Goal: Information Seeking & Learning: Learn about a topic

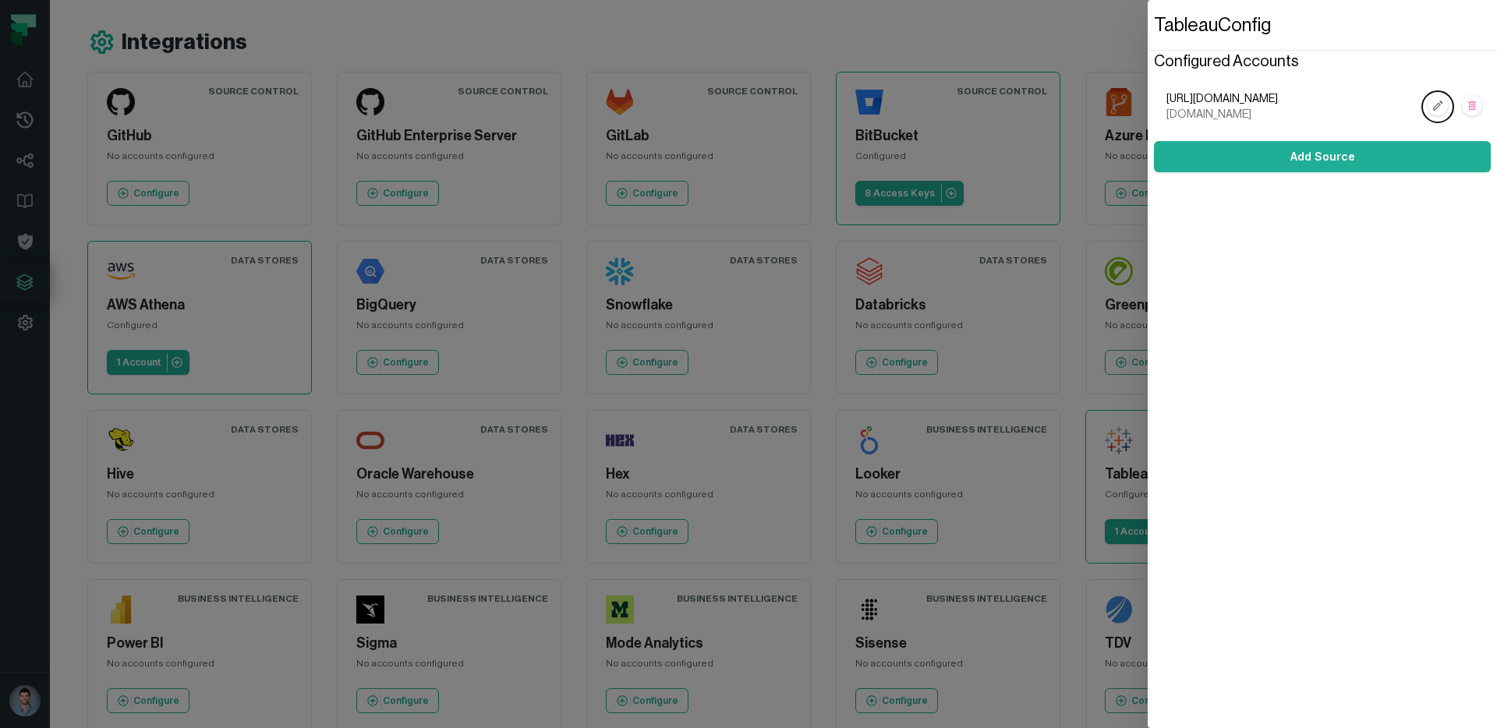
click at [1148, 127] on dialog "Tableau Config Configured Accounts [URL][DOMAIN_NAME] [DOMAIN_NAME] Add Source" at bounding box center [1322, 364] width 349 height 728
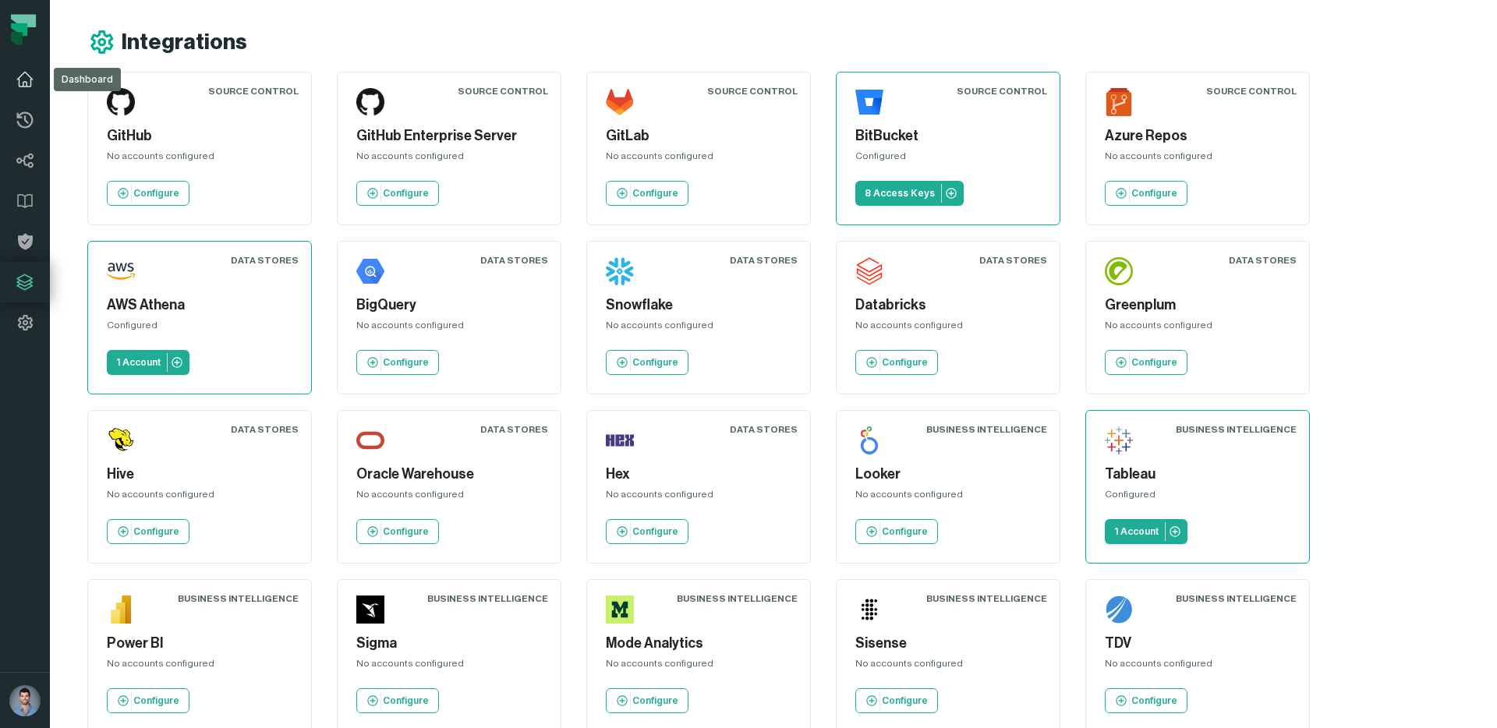
click at [26, 73] on icon at bounding box center [25, 80] width 16 height 14
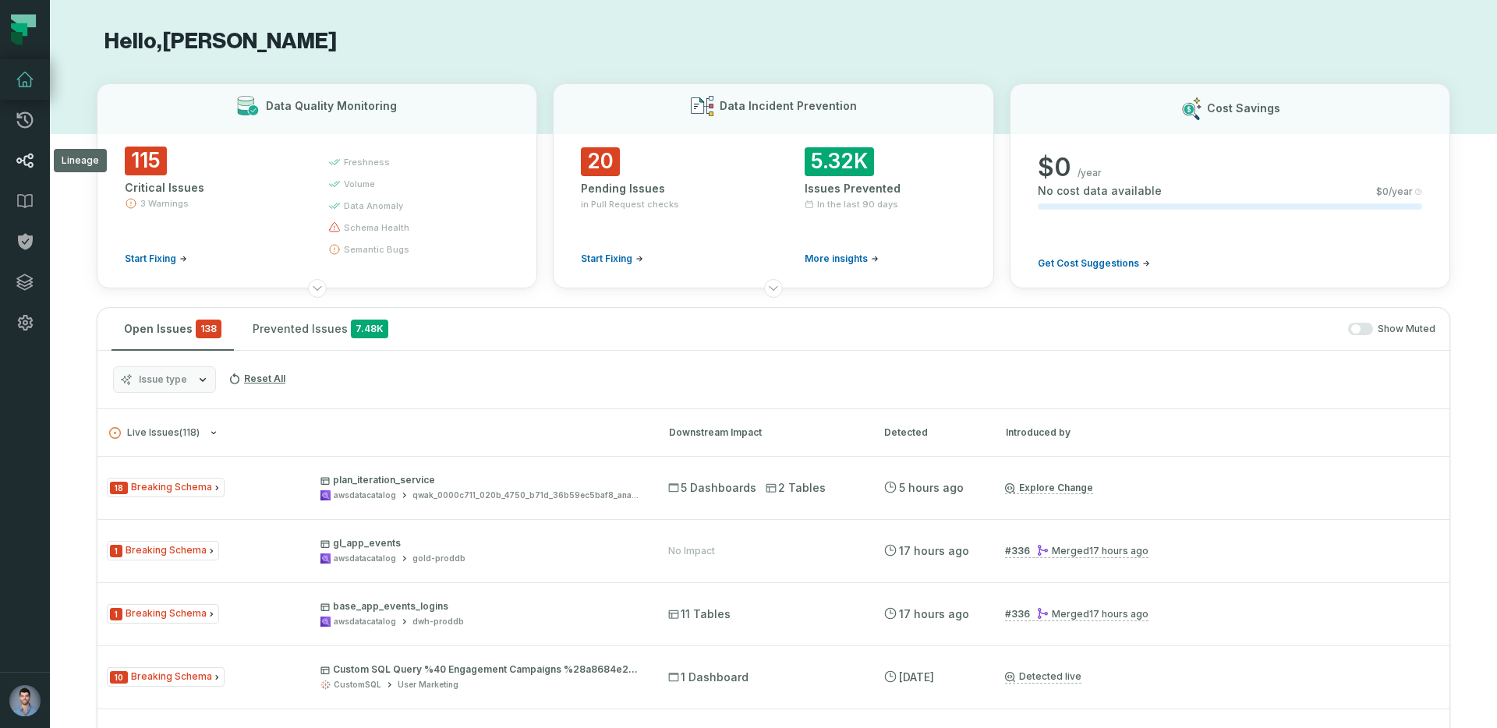
click at [34, 159] on icon at bounding box center [25, 160] width 19 height 19
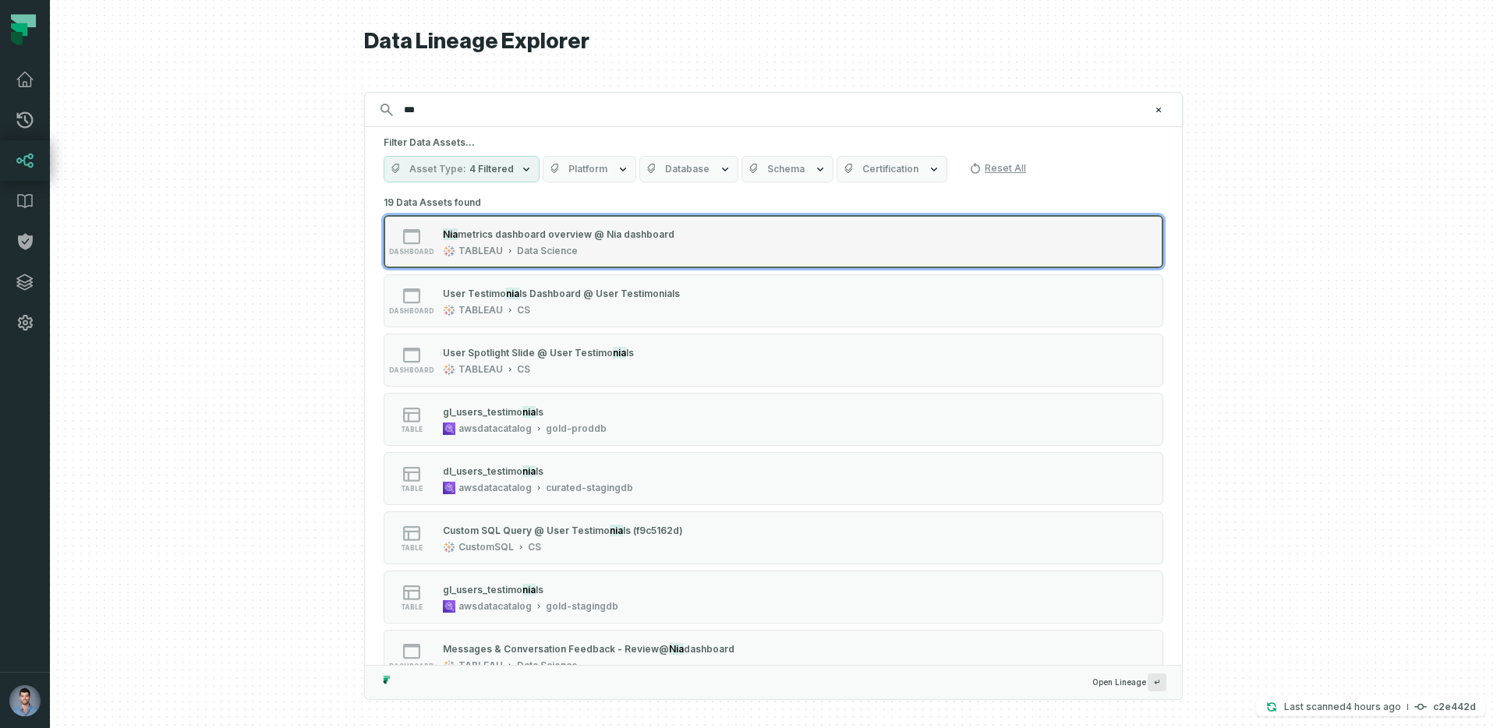
type input "***"
click at [583, 248] on div "TABLEAU Data Science" at bounding box center [559, 251] width 232 height 12
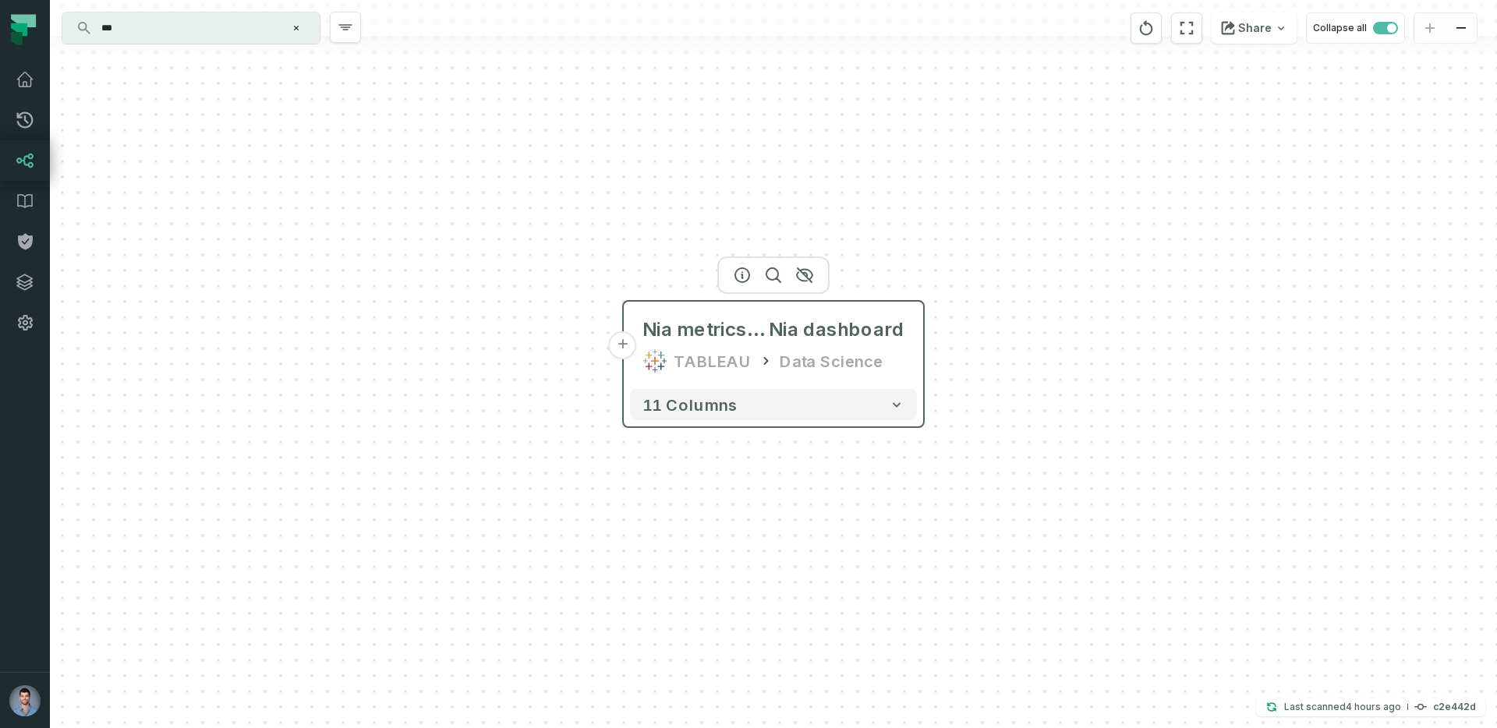
click at [664, 357] on icon at bounding box center [655, 361] width 25 height 25
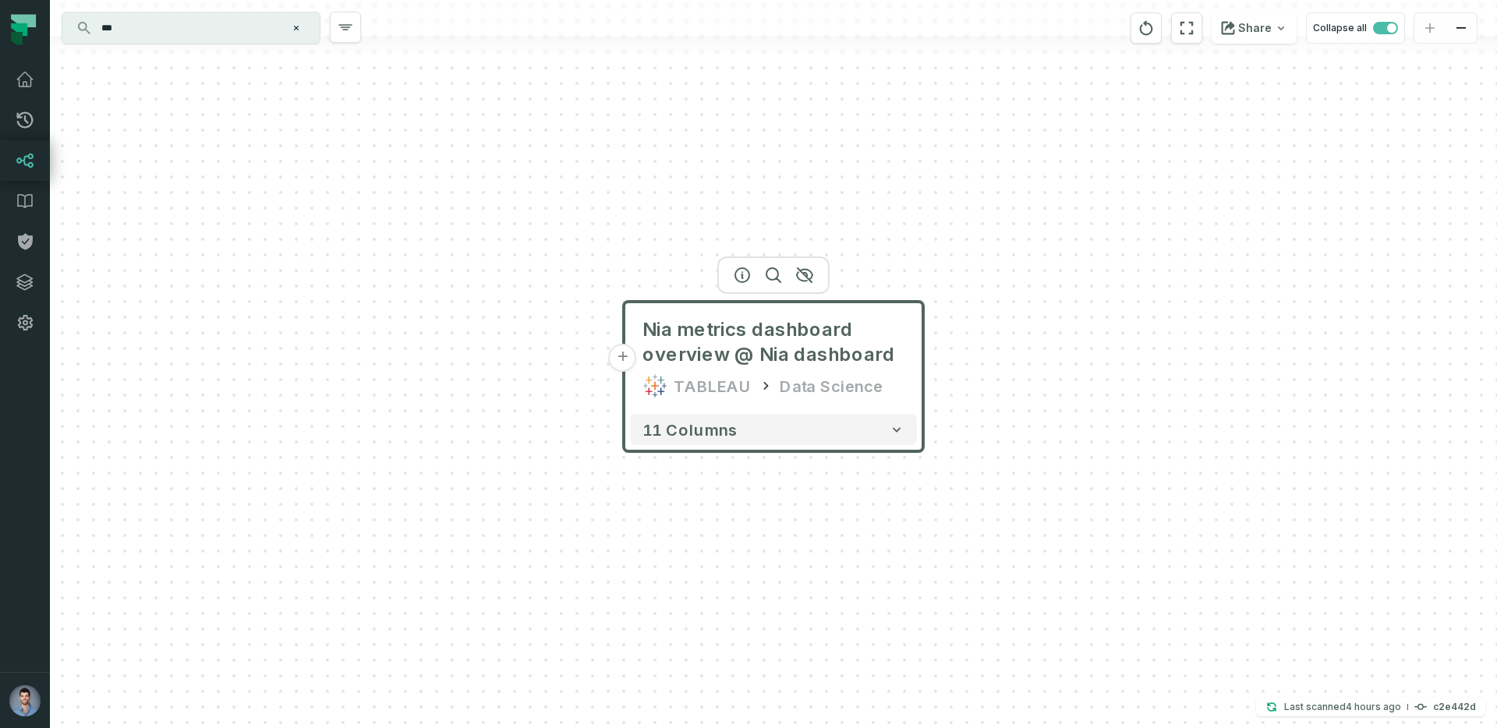
click at [739, 447] on div "11 columns" at bounding box center [773, 430] width 299 height 44
click at [738, 437] on button "11 columns" at bounding box center [773, 429] width 287 height 31
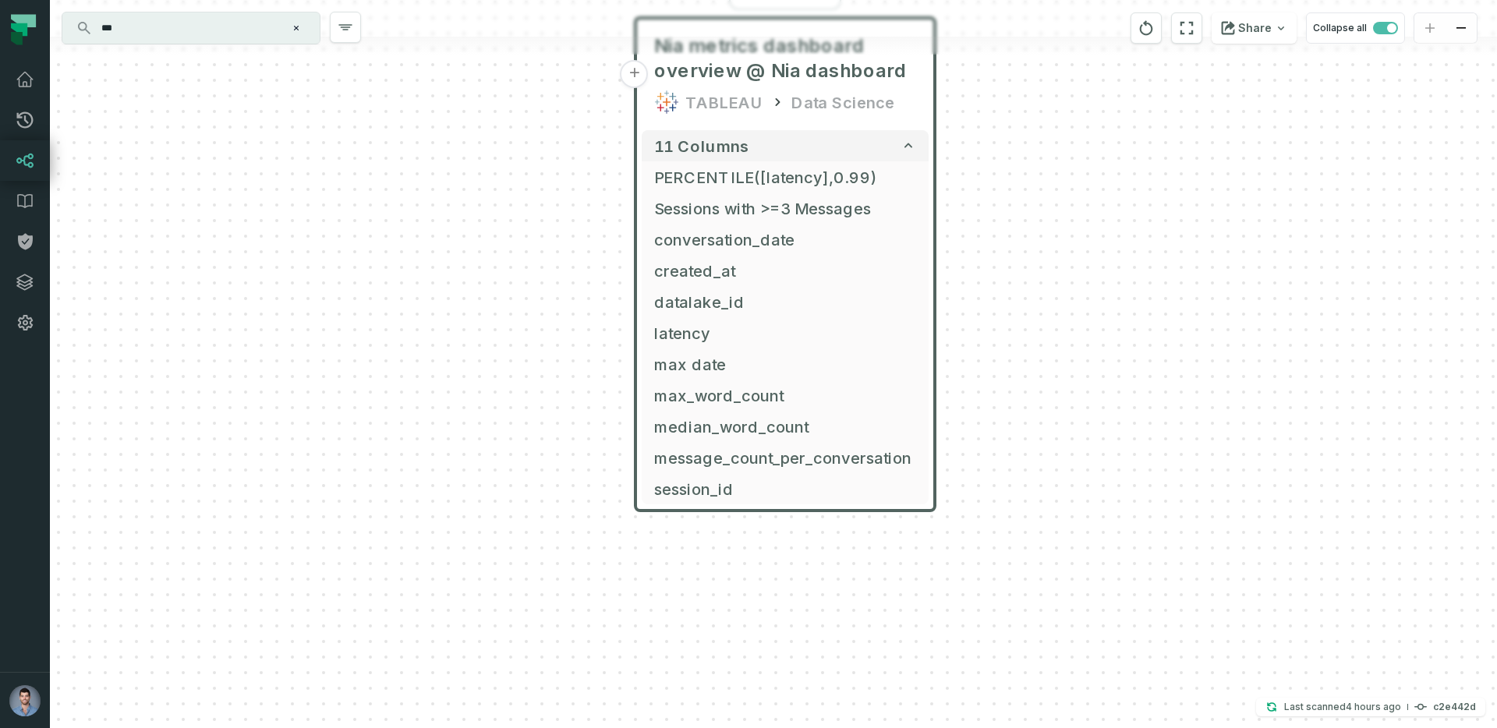
drag, startPoint x: 958, startPoint y: 487, endPoint x: 968, endPoint y: 202, distance: 284.8
click at [968, 202] on div "+ Nia metrics dashboard overview @ Nia dashboard TABLEAU Data Science 11 column…" at bounding box center [773, 364] width 1447 height 728
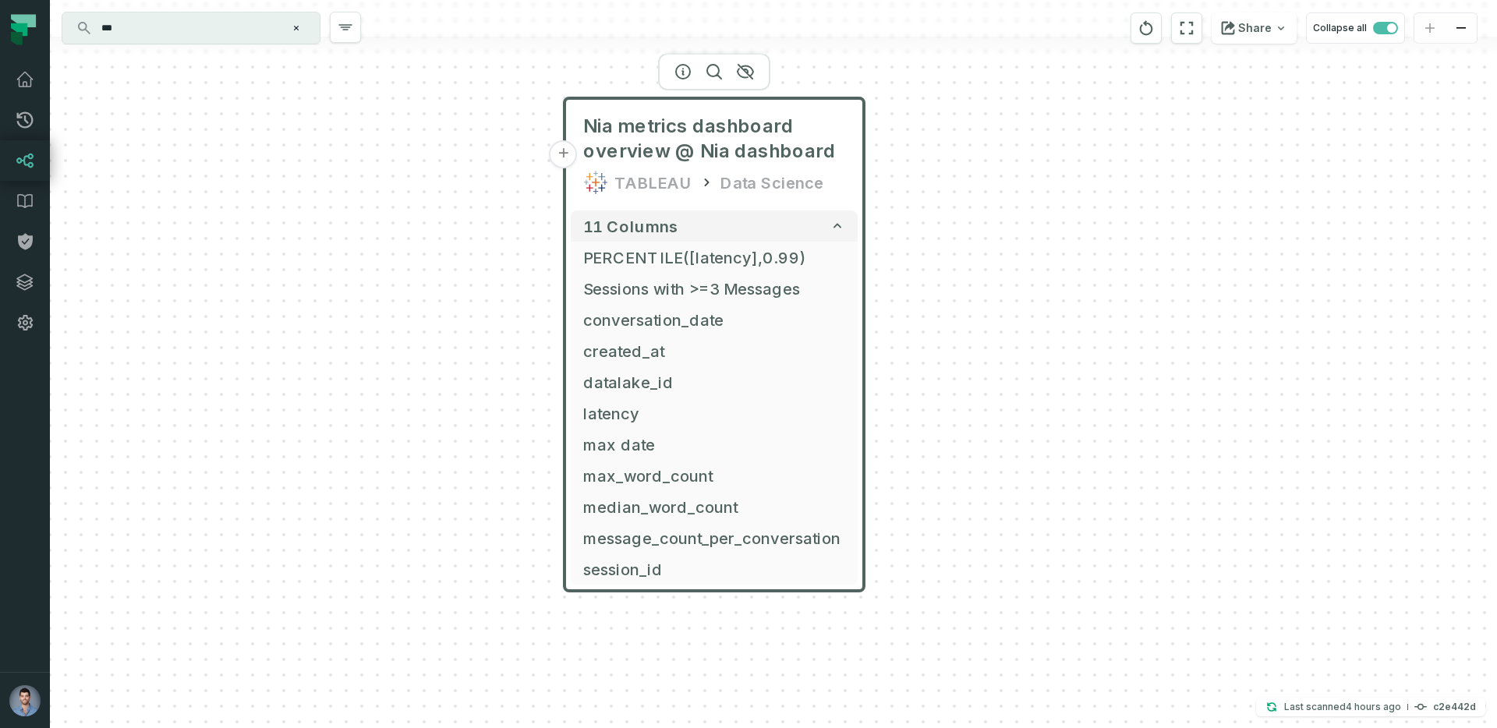
drag, startPoint x: 524, startPoint y: 210, endPoint x: 455, endPoint y: 291, distance: 106.2
click at [455, 291] on div "+ Nia metrics dashboard overview @ Nia dashboard TABLEAU Data Science 11 column…" at bounding box center [773, 364] width 1447 height 728
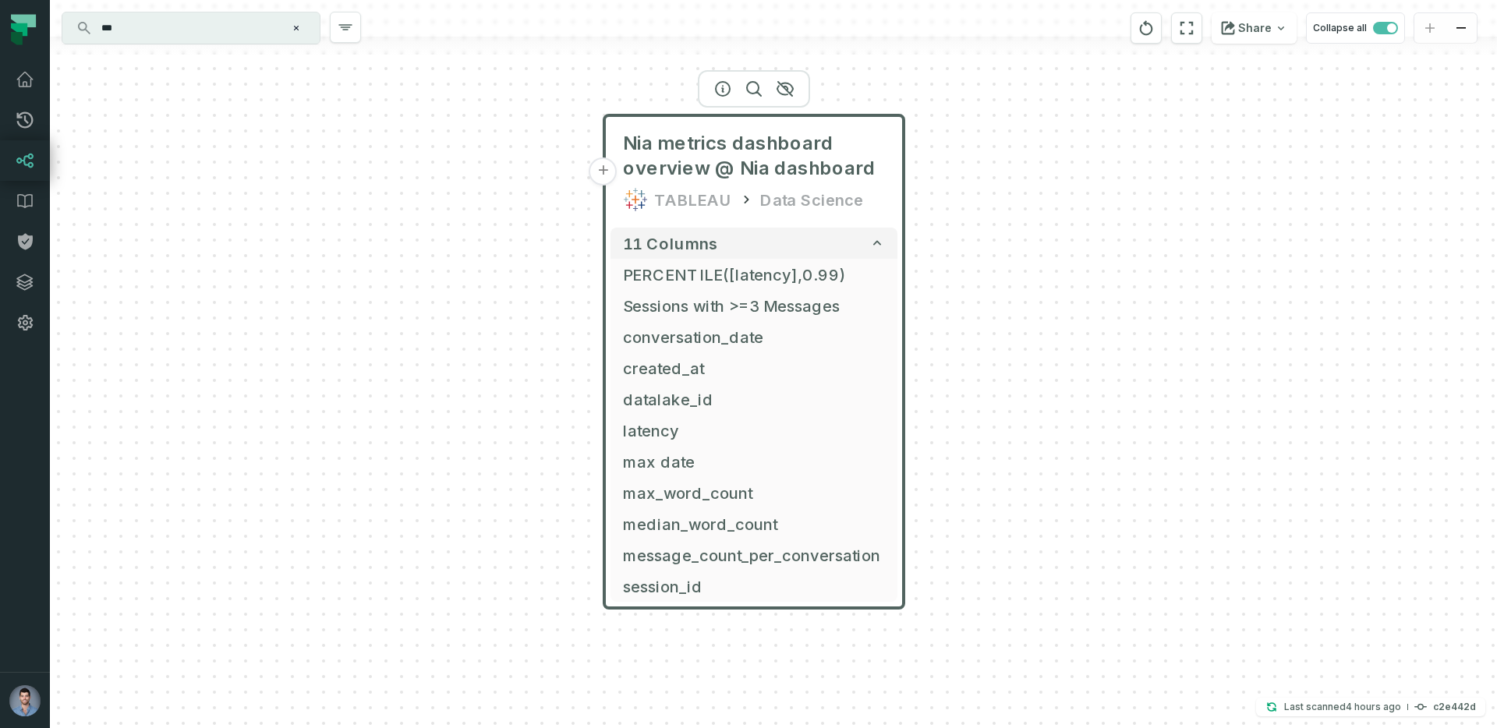
drag, startPoint x: 441, startPoint y: 209, endPoint x: 482, endPoint y: 226, distance: 44.0
click at [482, 226] on div "+ Nia metrics dashboard overview @ Nia dashboard TABLEAU Data Science 11 column…" at bounding box center [773, 364] width 1447 height 728
click at [608, 180] on button "+" at bounding box center [604, 172] width 28 height 28
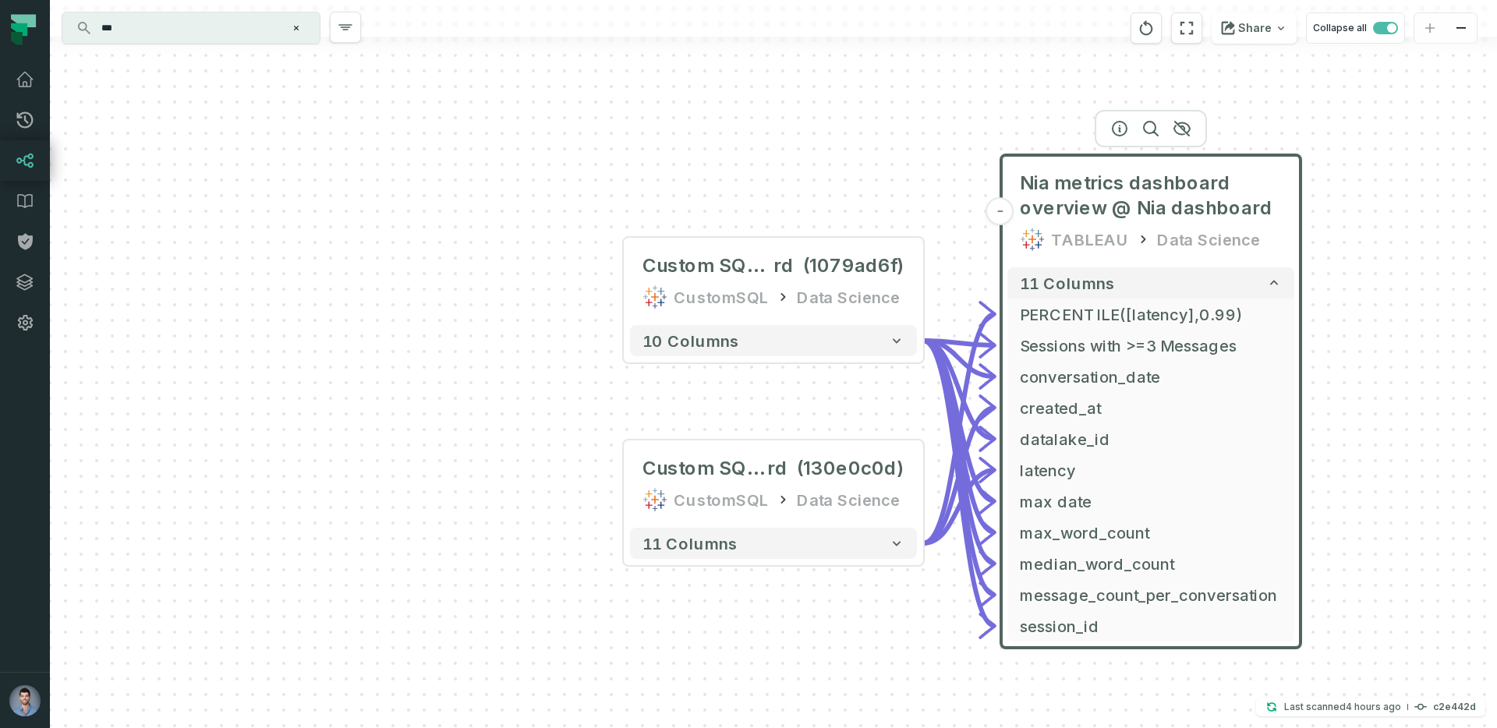
drag, startPoint x: 575, startPoint y: 251, endPoint x: 338, endPoint y: 192, distance: 243.6
click at [338, 192] on div "+ Custom SQL Query @ Nia dashboa rd (1079ad6f) CustomSQL Data Science - 10 colu…" at bounding box center [773, 364] width 1447 height 728
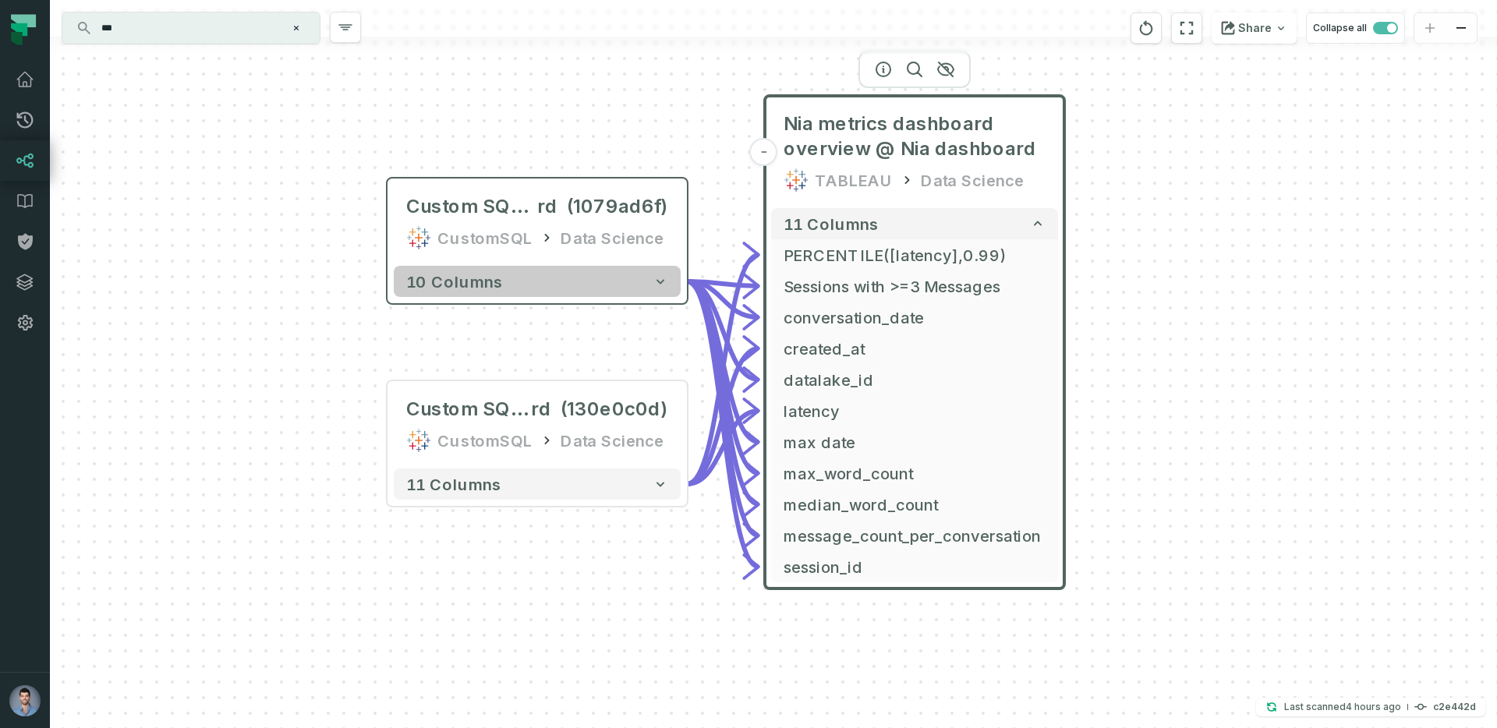
click at [482, 285] on span "10 columns" at bounding box center [454, 281] width 97 height 19
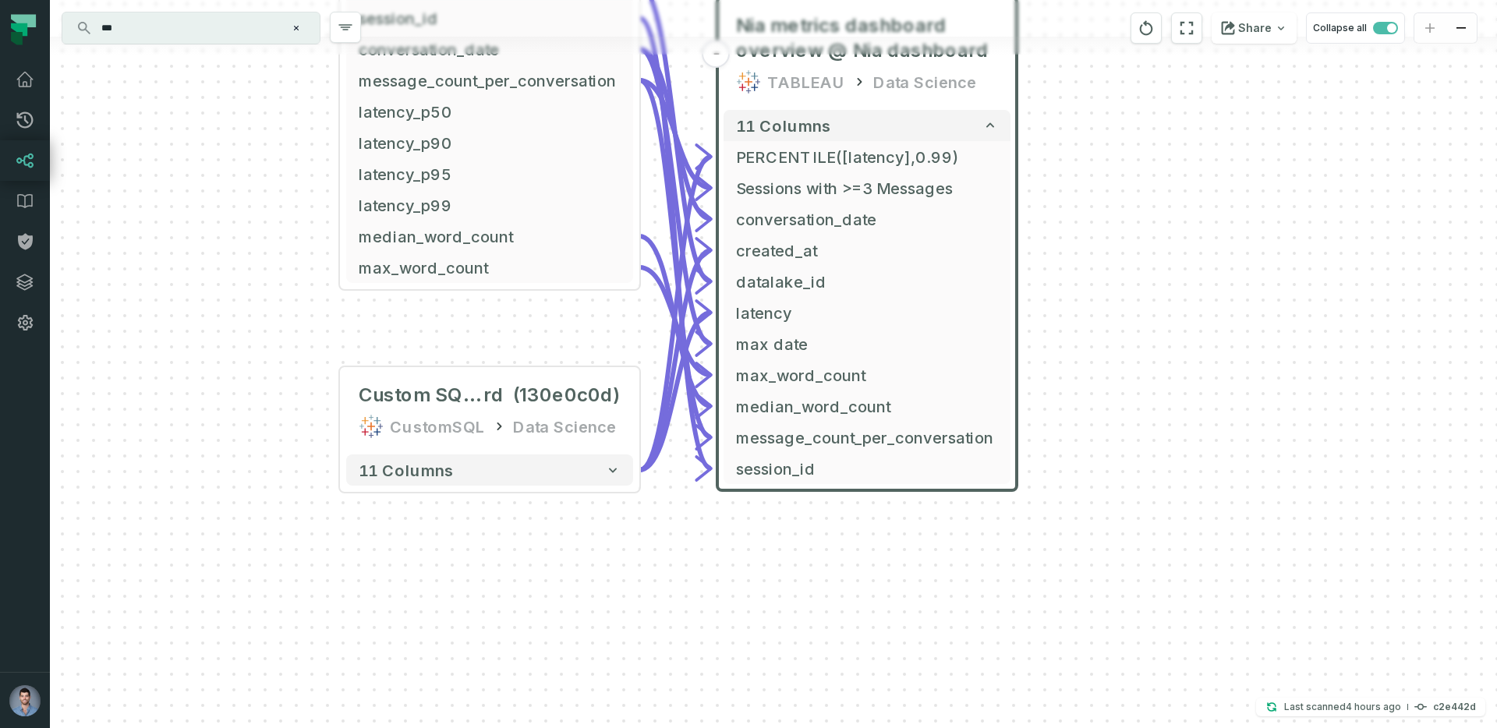
drag, startPoint x: 324, startPoint y: 489, endPoint x: 277, endPoint y: 119, distance: 372.6
click at [277, 119] on div "+ Custom SQL Query @ Nia dashboard (1079ad6f) CustomSQL Data Science - 10 colum…" at bounding box center [773, 364] width 1447 height 728
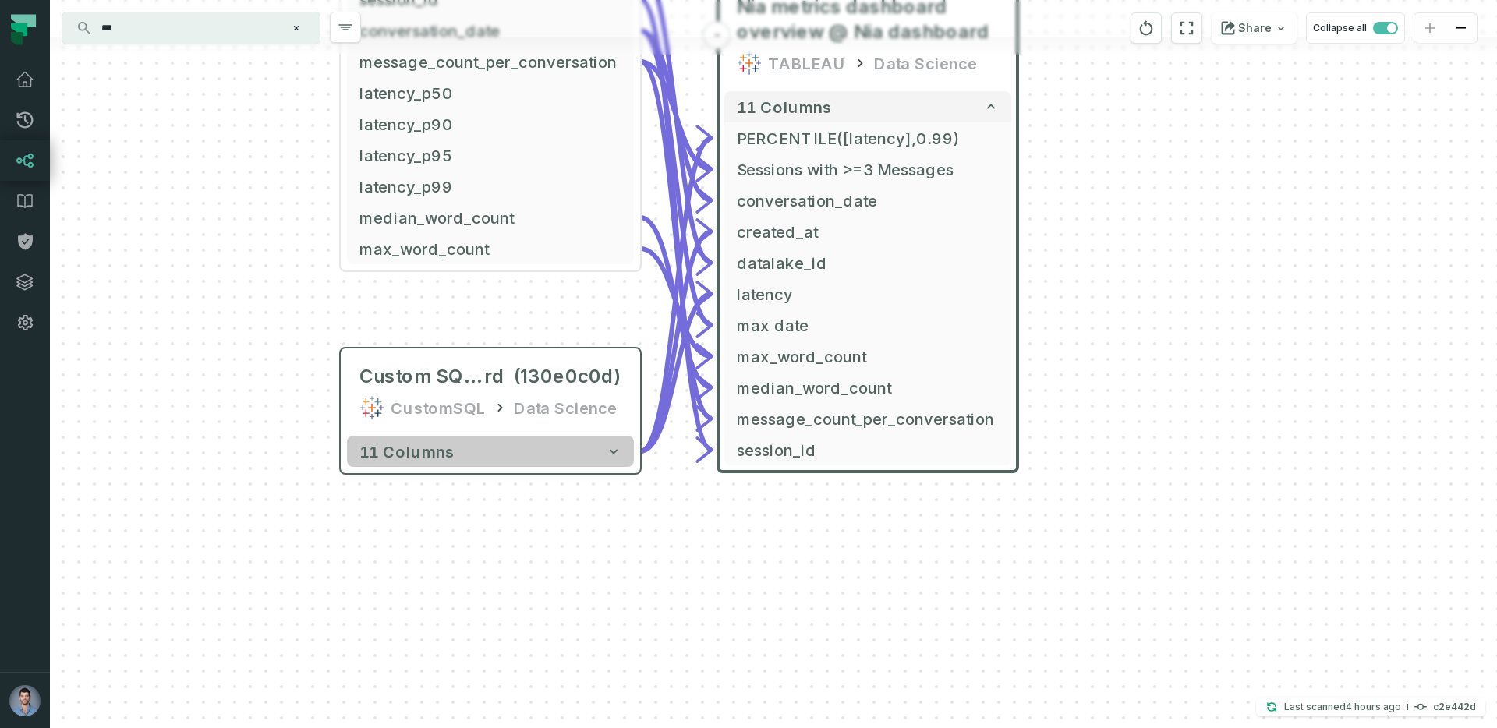
click at [416, 451] on span "11 columns" at bounding box center [406, 451] width 95 height 19
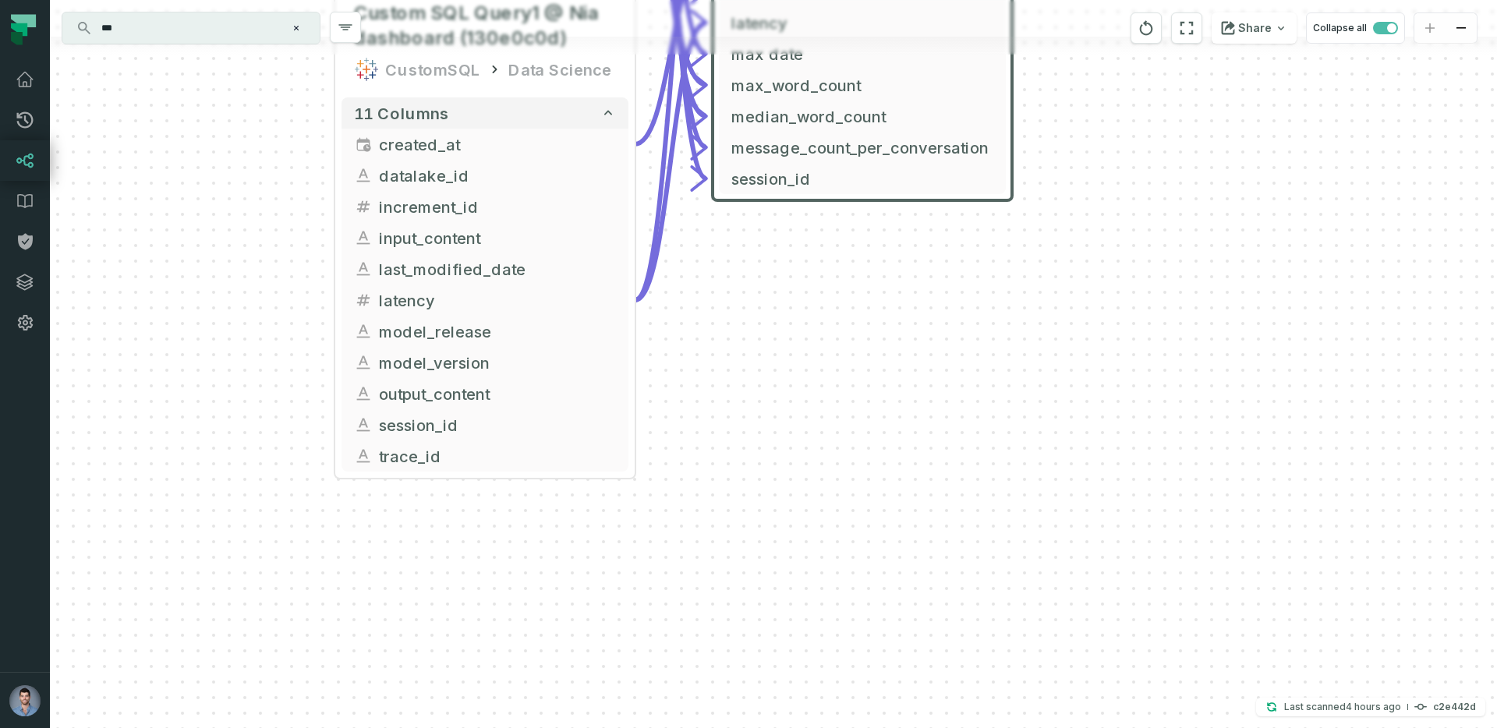
drag, startPoint x: 293, startPoint y: 572, endPoint x: 288, endPoint y: 209, distance: 363.4
click at [288, 209] on div "+ Custom SQL Query @ Nia dashboard (1079ad6f) CustomSQL Data Science - 10 colum…" at bounding box center [773, 364] width 1447 height 728
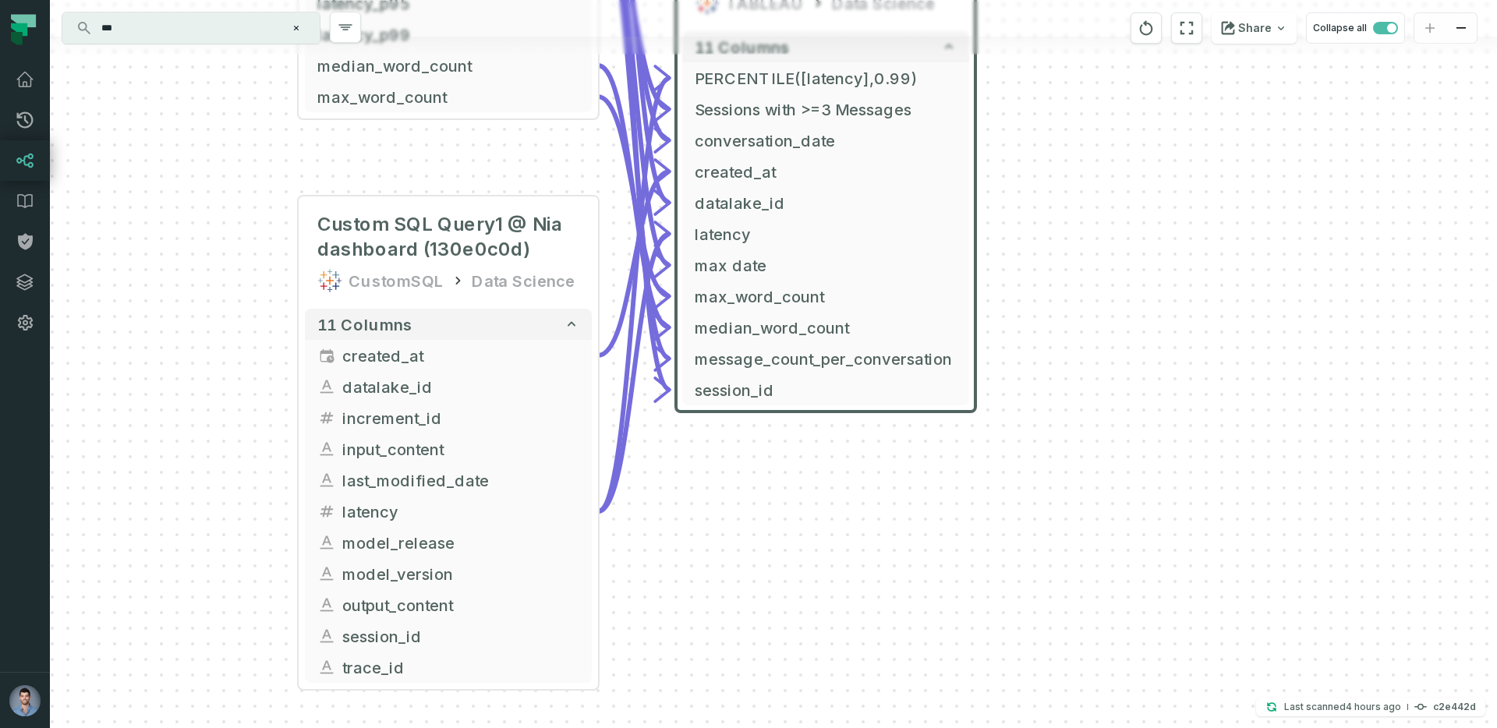
drag, startPoint x: 225, startPoint y: 310, endPoint x: 189, endPoint y: 521, distance: 214.5
click at [189, 521] on div "+ Custom SQL Query @ Nia dashboard (1079ad6f) CustomSQL Data Science - 10 colum…" at bounding box center [773, 364] width 1447 height 728
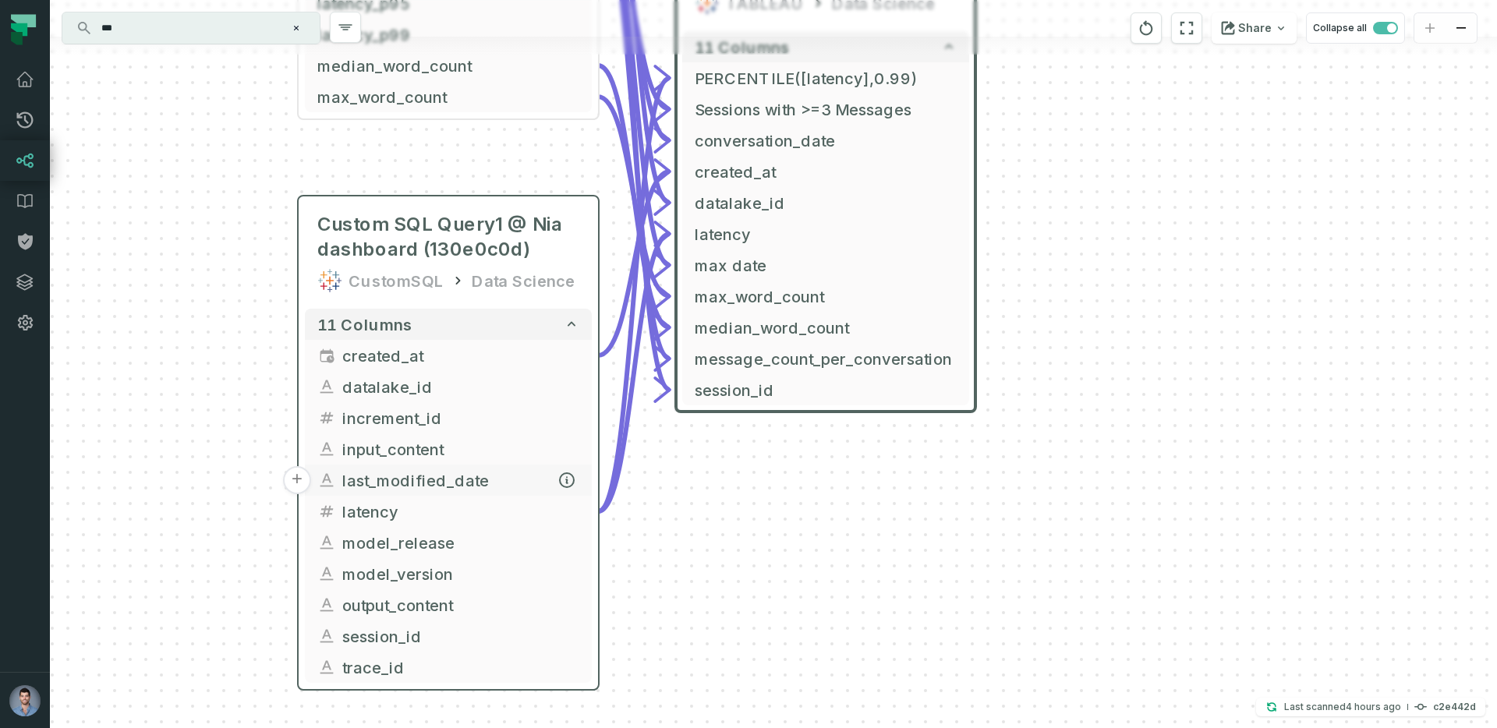
click at [448, 473] on span "last_modified_date" at bounding box center [460, 480] width 237 height 23
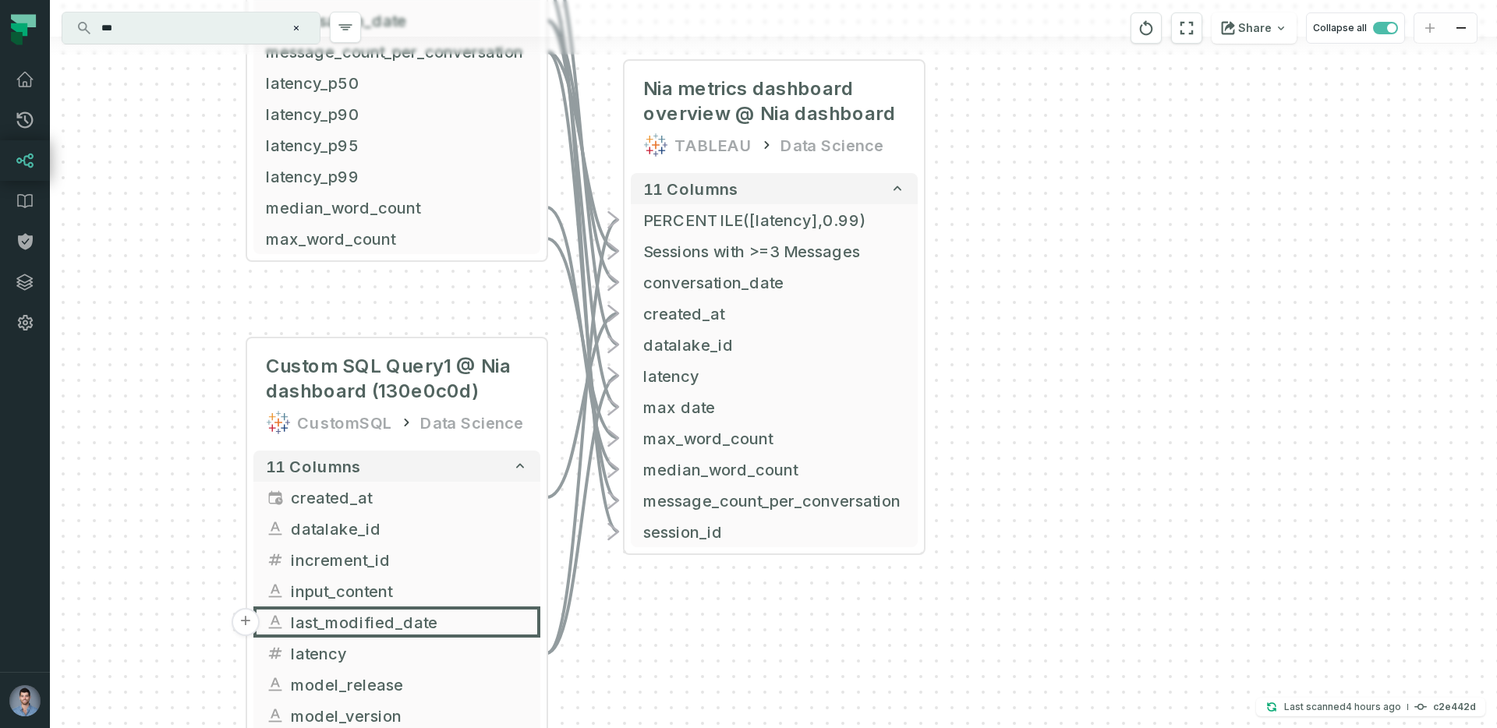
drag, startPoint x: 289, startPoint y: 367, endPoint x: 237, endPoint y: 509, distance: 151.0
click at [237, 509] on div "+ Custom SQL Query @ Nia dashboard (1079ad6f) CustomSQL Data Science - 10 colum…" at bounding box center [773, 364] width 1447 height 728
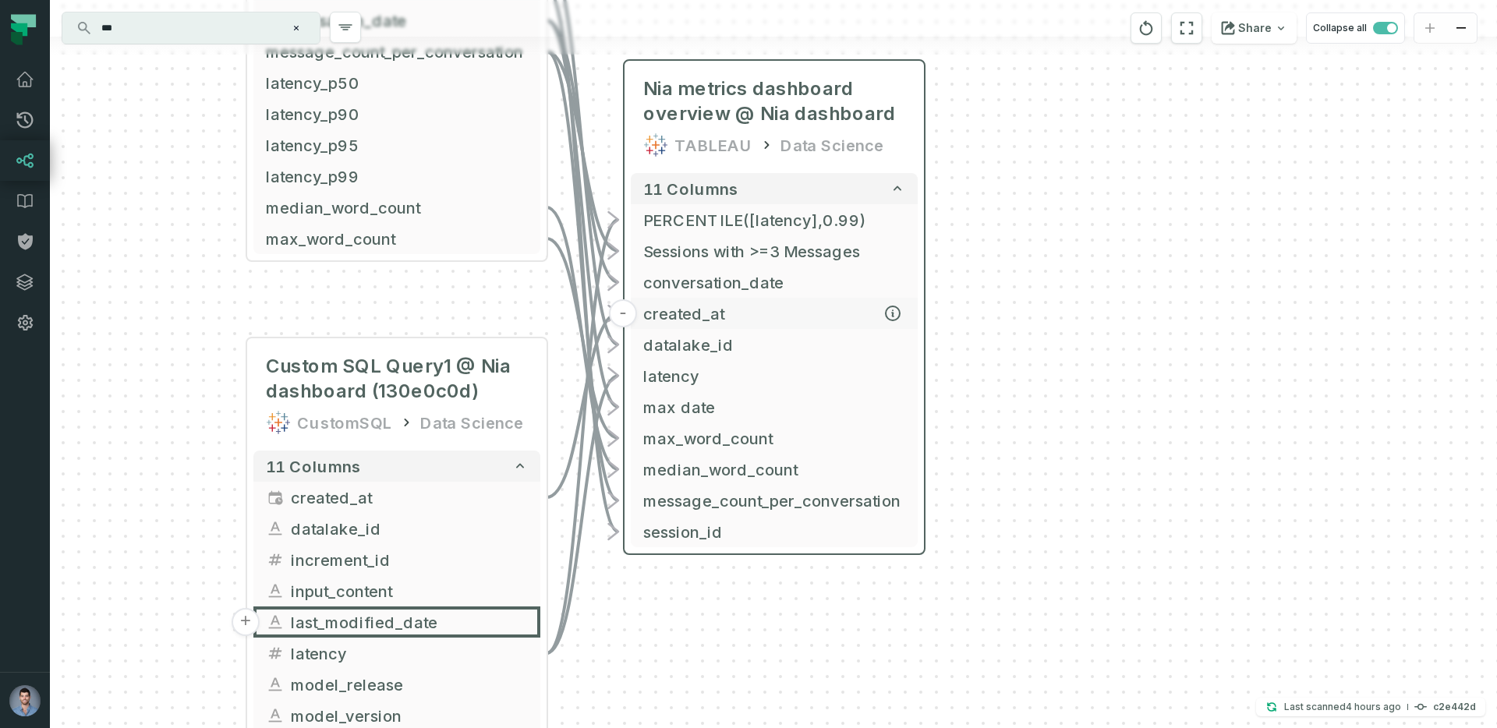
click at [745, 319] on span "created_at" at bounding box center [774, 313] width 262 height 23
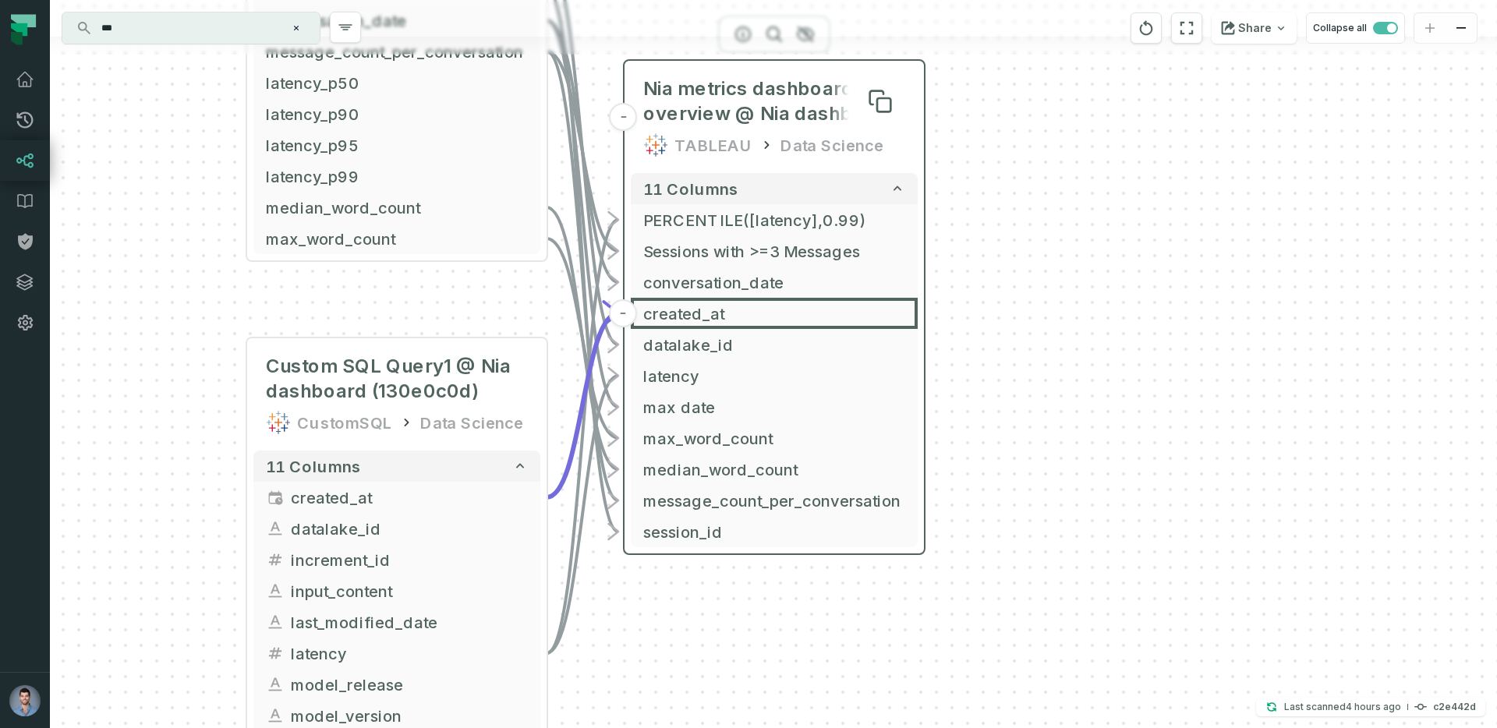
click at [818, 119] on span "Nia metrics dashboard overview @ Nia dashboard" at bounding box center [774, 101] width 262 height 50
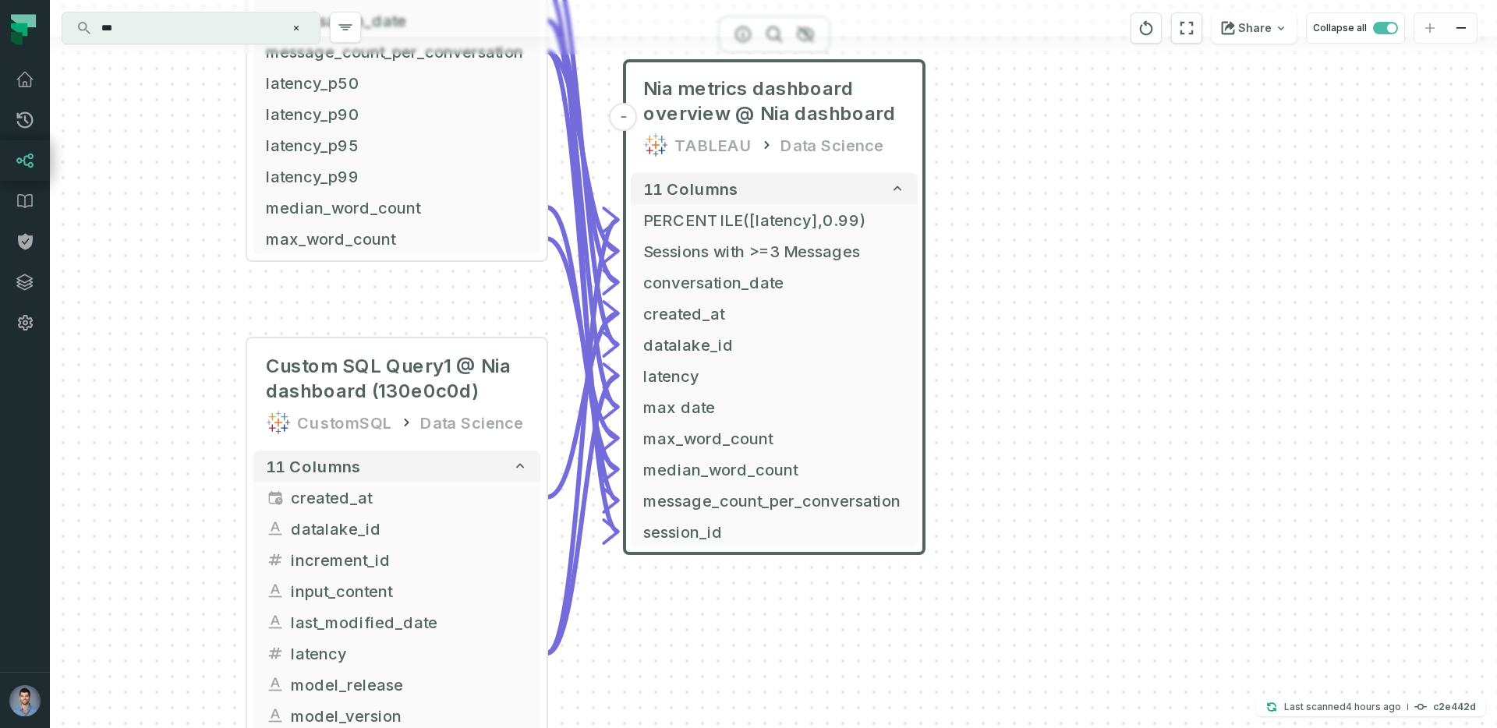
drag, startPoint x: 1153, startPoint y: 208, endPoint x: 1141, endPoint y: 246, distance: 40.2
click at [1141, 246] on div "+ Custom SQL Query @ Nia dashboard (1079ad6f) CustomSQL Data Science - 10 colum…" at bounding box center [773, 364] width 1447 height 728
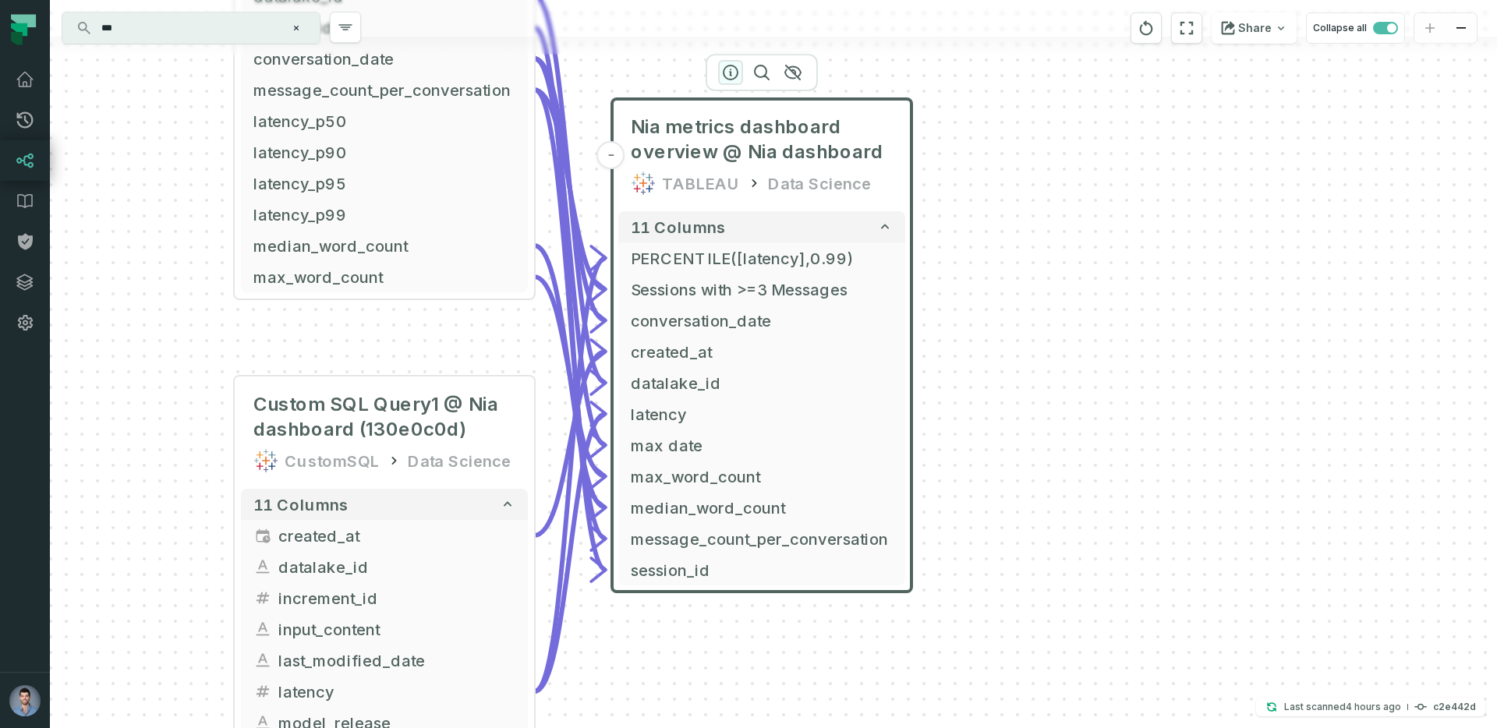
click at [730, 72] on icon "button" at bounding box center [731, 73] width 14 height 14
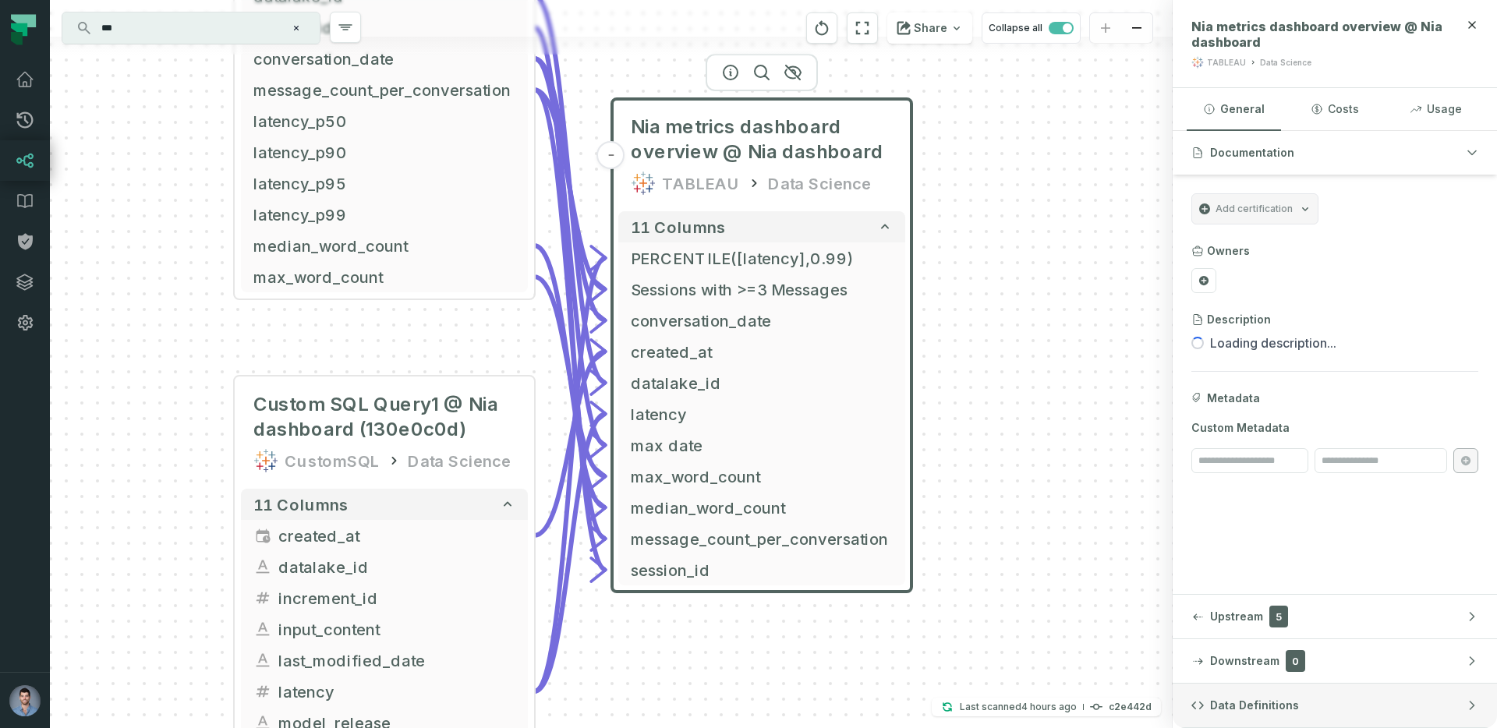
click at [1330, 704] on button "Data Definitions" at bounding box center [1335, 706] width 324 height 44
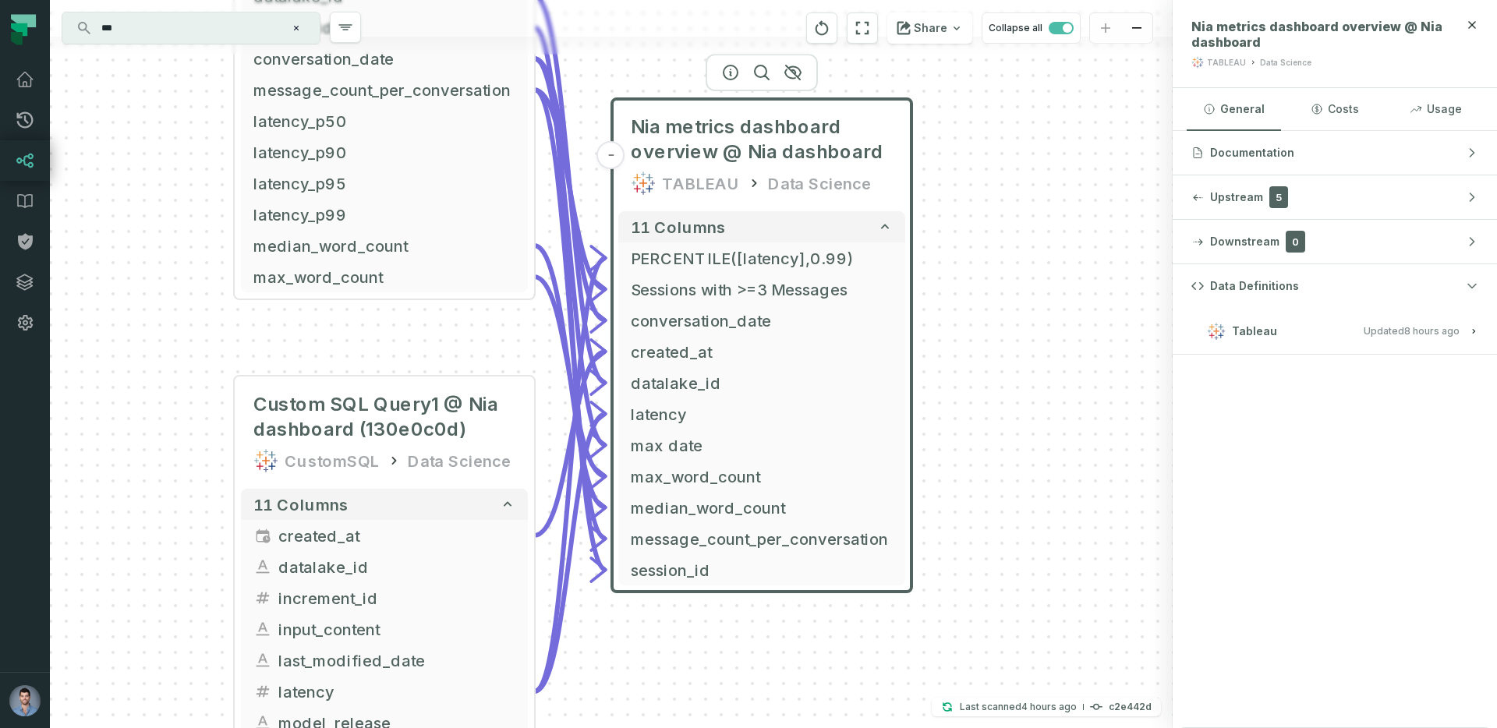
click at [1343, 319] on h3 "Tableau Updated [DATE] 1:02:17 AM" at bounding box center [1335, 331] width 324 height 47
click at [1417, 319] on h3 "Tableau Updated [DATE] 1:02:17 AM" at bounding box center [1335, 331] width 324 height 47
click at [1402, 325] on span "Updated [DATE] 1:02:17 AM" at bounding box center [1412, 331] width 96 height 12
click at [1298, 383] on span "View this entity in source platform" at bounding box center [1274, 383] width 158 height 15
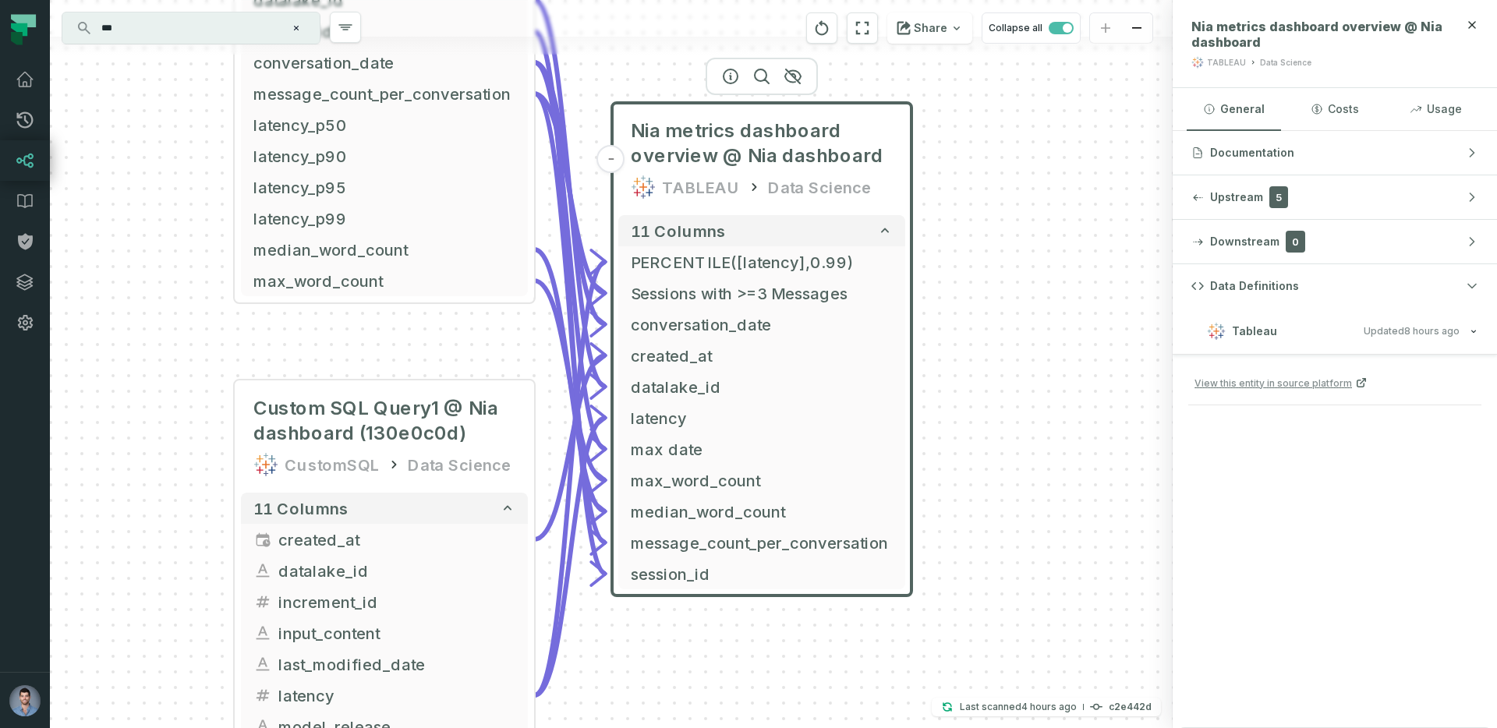
drag, startPoint x: 221, startPoint y: 250, endPoint x: 221, endPoint y: 326, distance: 76.4
click at [221, 326] on div "+ Custom SQL Query @ Nia dashboard (1079ad6f) CustomSQL Data Science - 10 colum…" at bounding box center [611, 364] width 1123 height 728
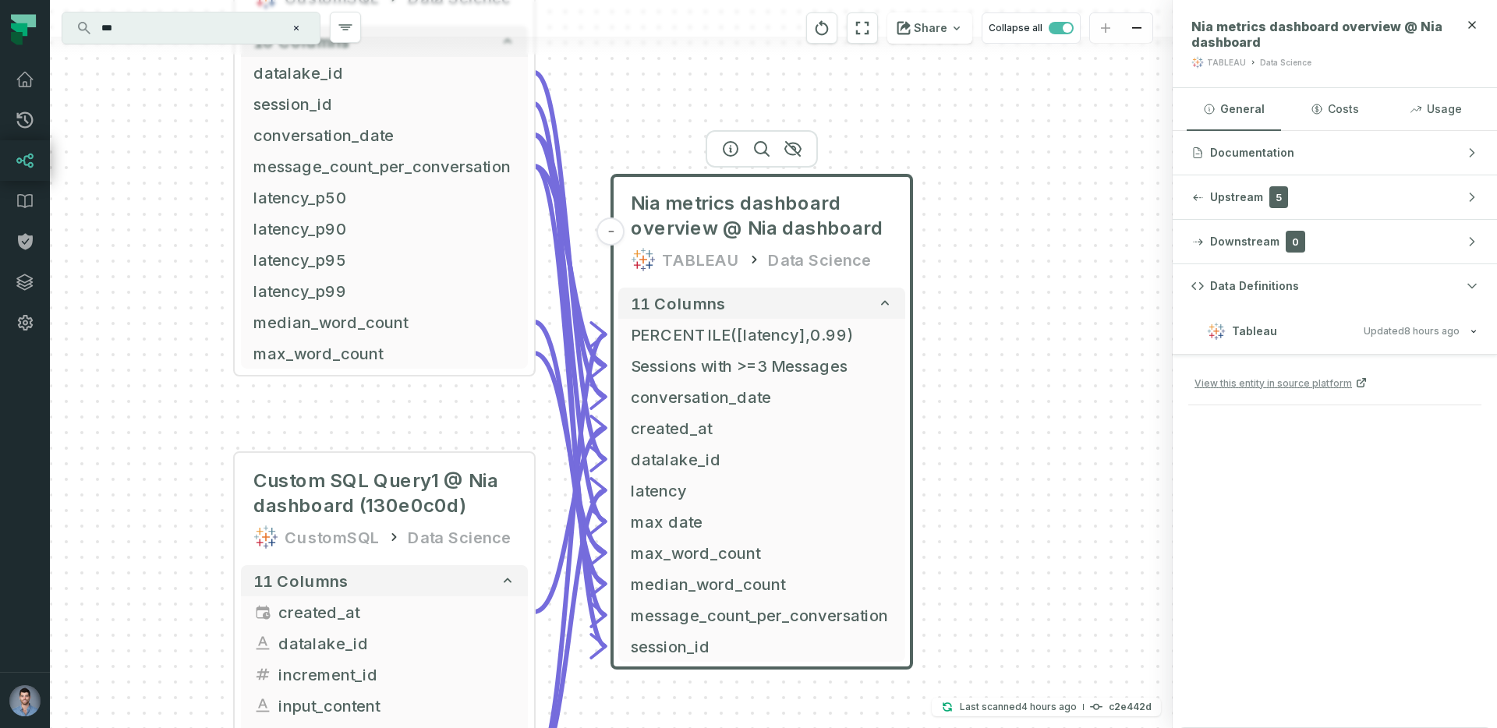
click at [139, 41] on div "*** ⌘ K" at bounding box center [190, 27] width 257 height 31
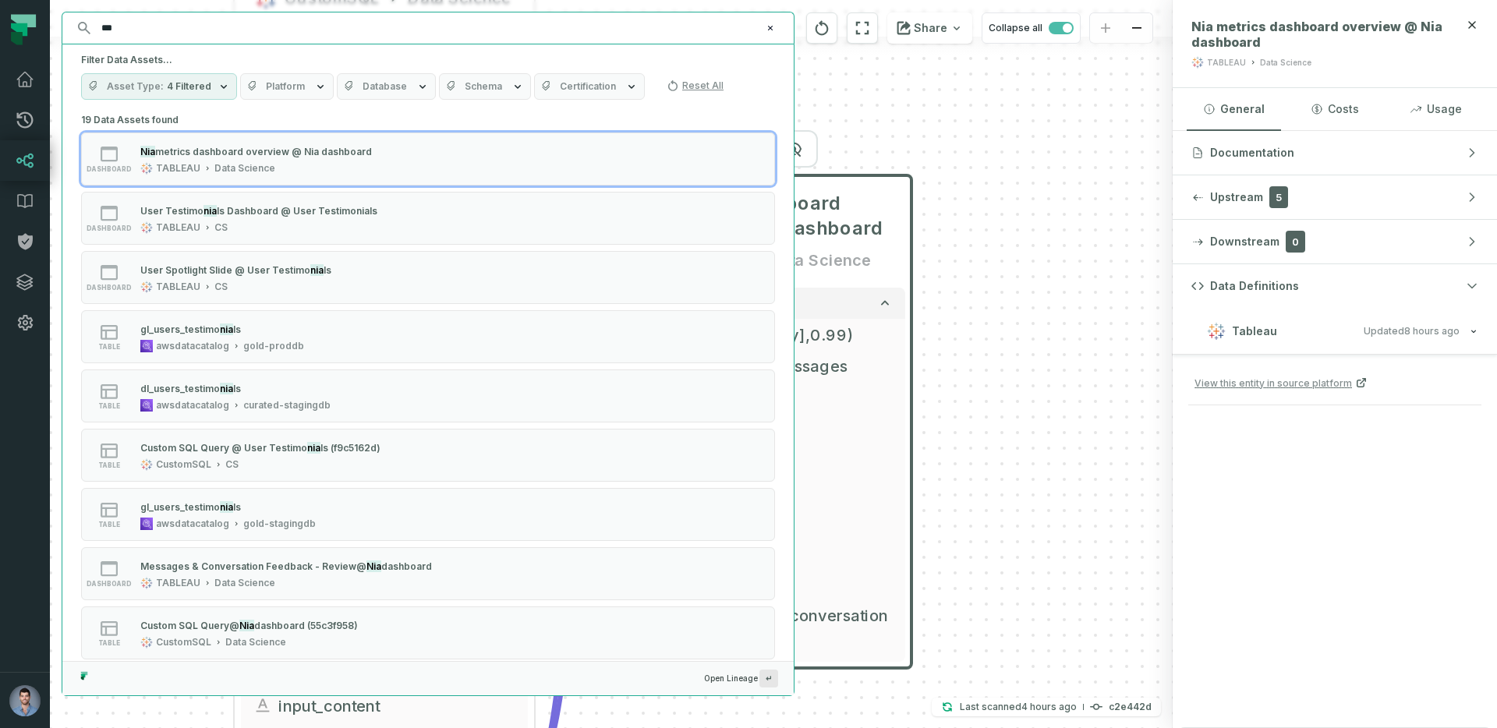
click at [139, 41] on div "*** ⌘ K" at bounding box center [427, 27] width 731 height 31
click at [131, 31] on input "***" at bounding box center [426, 28] width 669 height 25
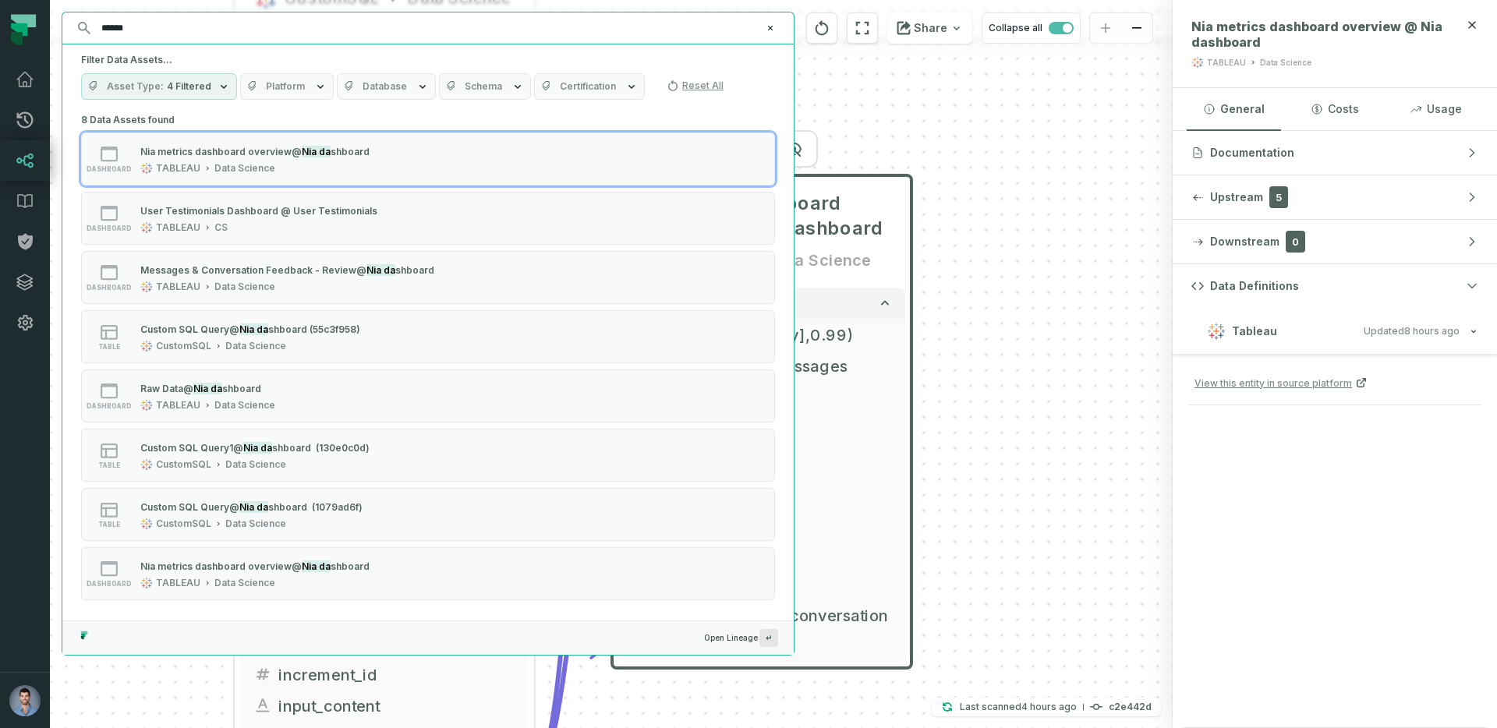
type input "******"
